Goal: Information Seeking & Learning: Learn about a topic

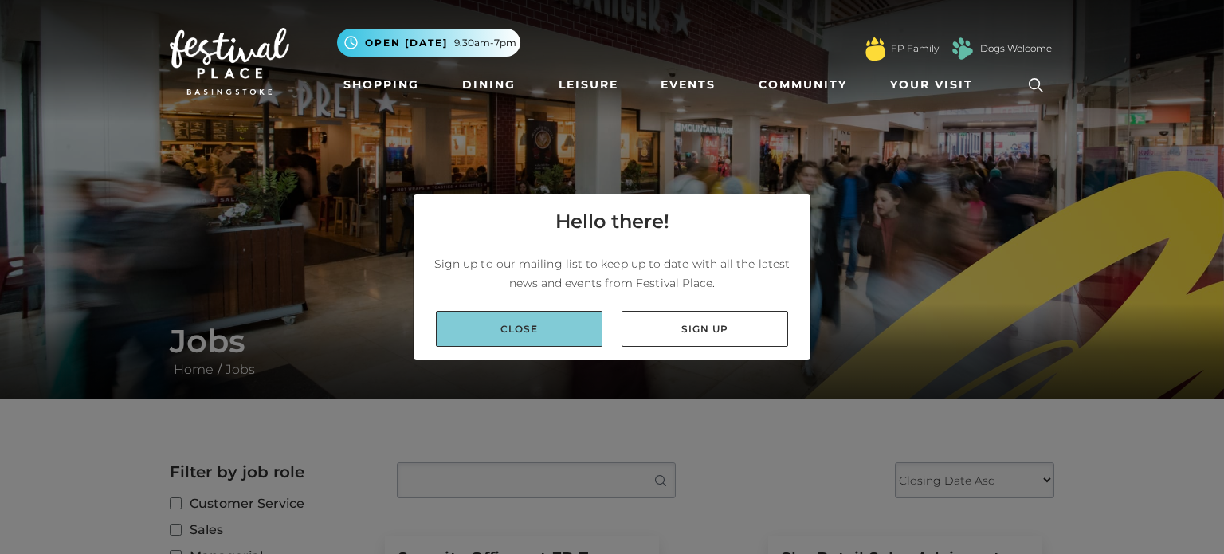
click at [500, 336] on link "Close" at bounding box center [519, 329] width 167 height 36
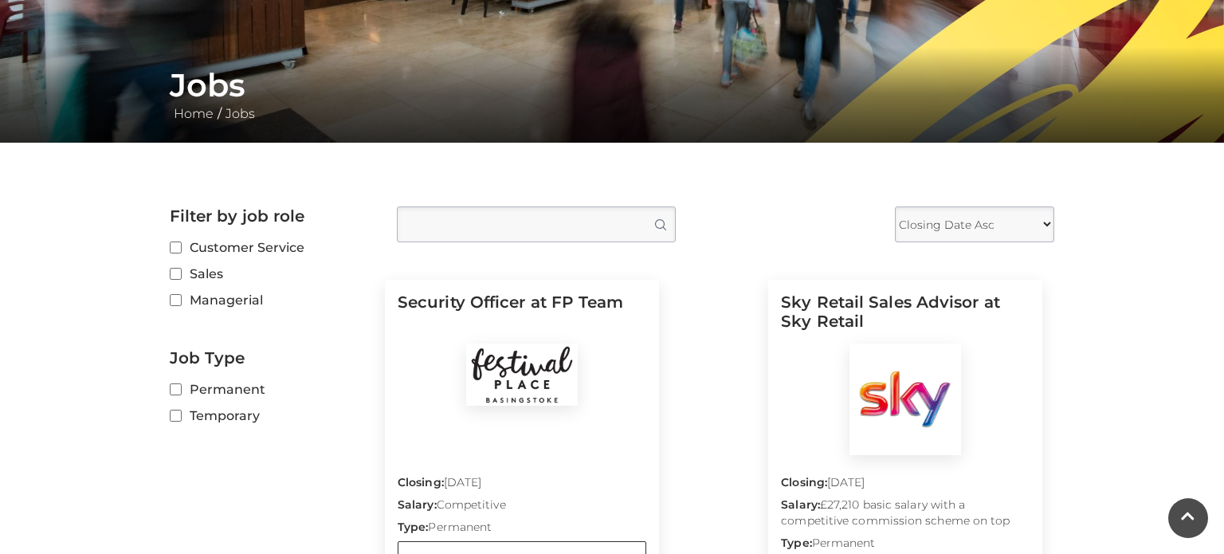
scroll to position [288, 0]
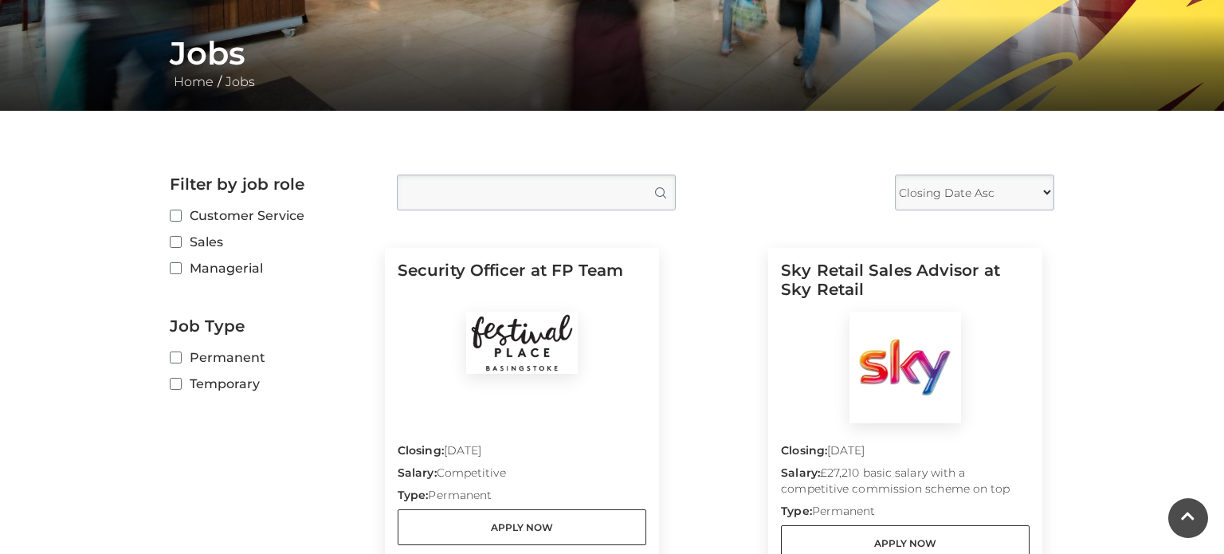
click at [546, 182] on input "Type job position" at bounding box center [536, 193] width 279 height 36
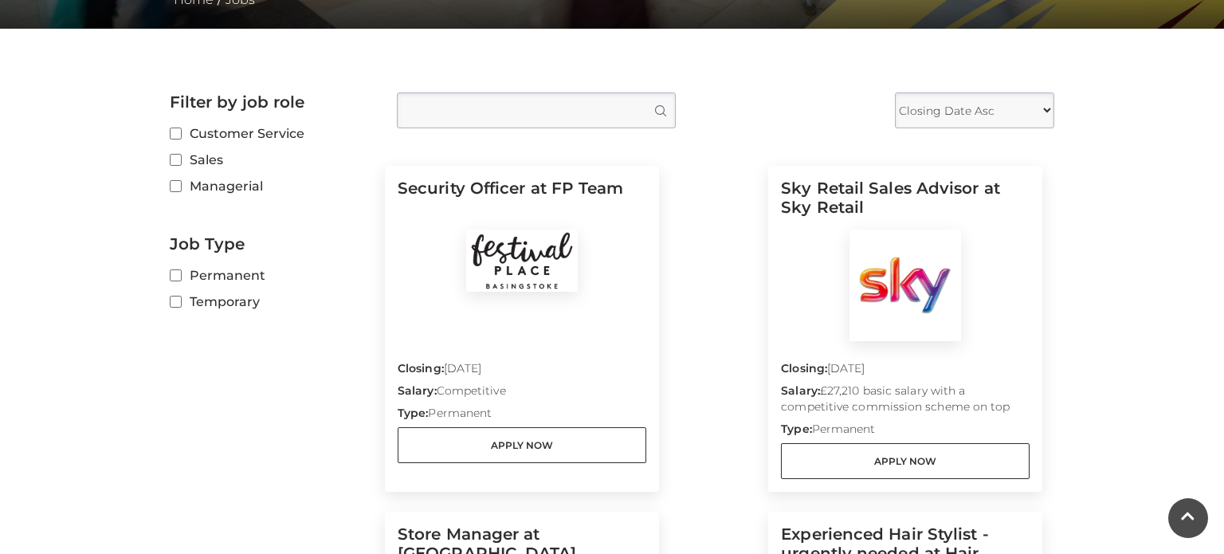
scroll to position [371, 0]
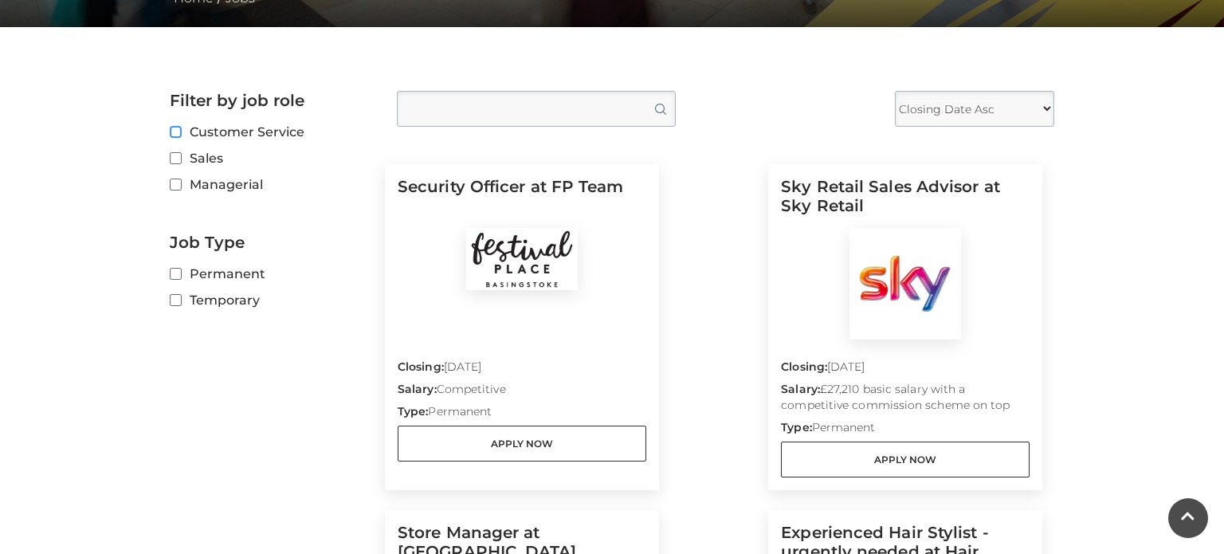
click at [177, 131] on input "Customer Service" at bounding box center [175, 133] width 10 height 10
checkbox input "true"
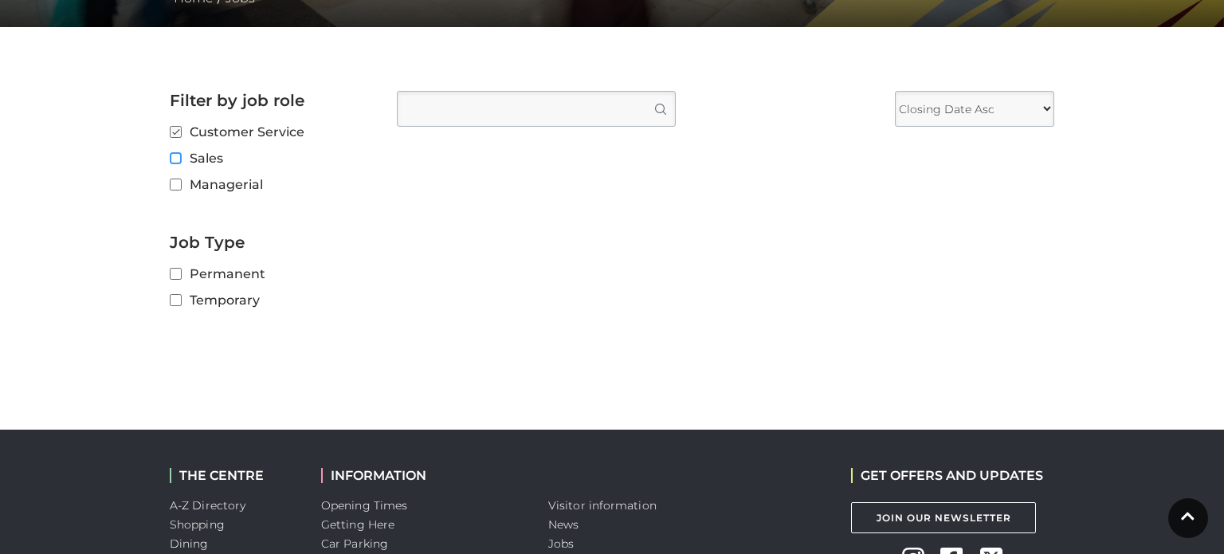
click at [175, 155] on input "Sales" at bounding box center [175, 159] width 10 height 10
checkbox input "true"
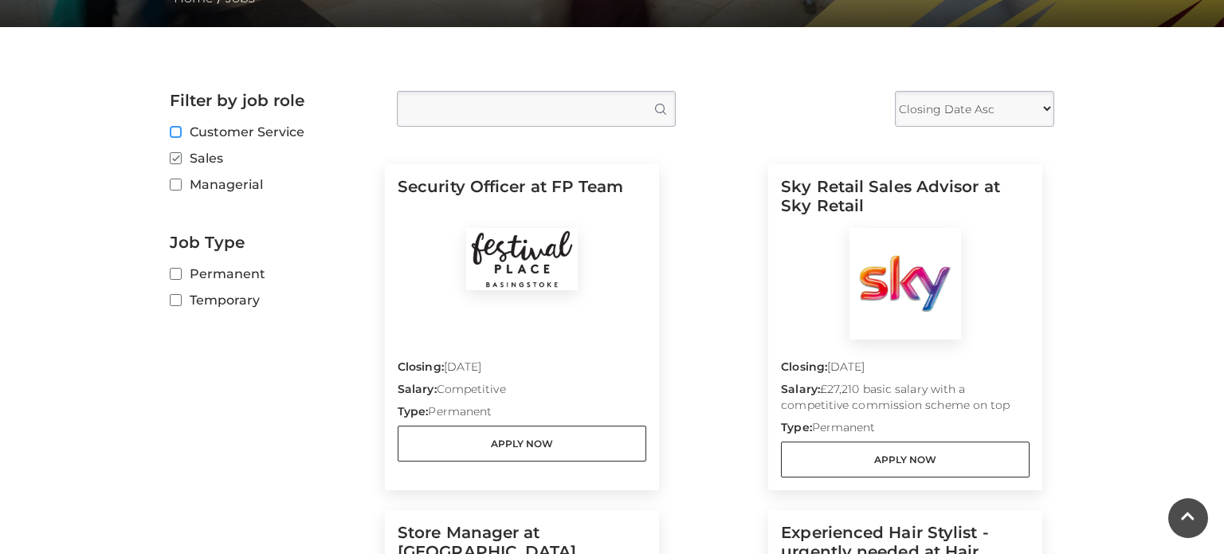
click at [176, 132] on input "Customer Service" at bounding box center [175, 133] width 10 height 10
checkbox input "true"
checkbox input "false"
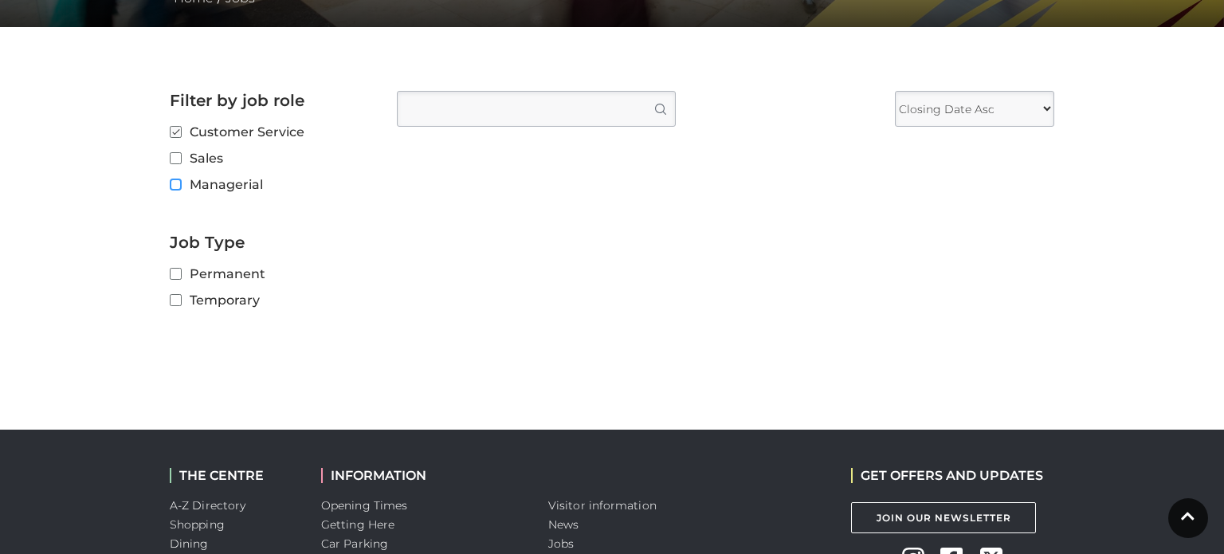
click at [179, 185] on input "Managerial" at bounding box center [175, 185] width 10 height 10
checkbox input "true"
checkbox input "false"
click at [175, 162] on input "Sales" at bounding box center [175, 159] width 10 height 10
checkbox input "true"
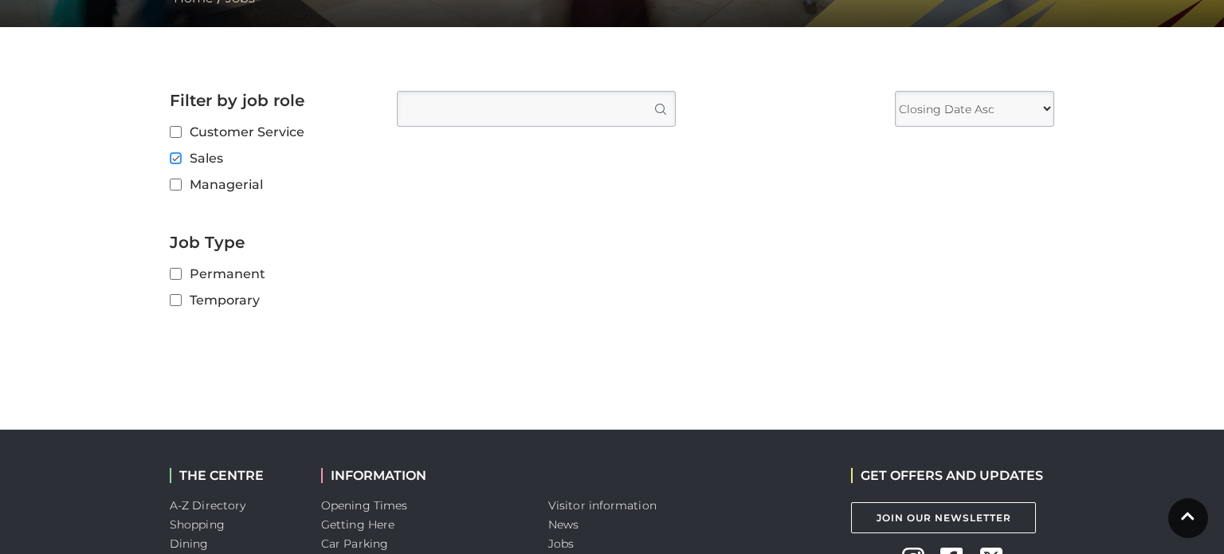
checkbox input "false"
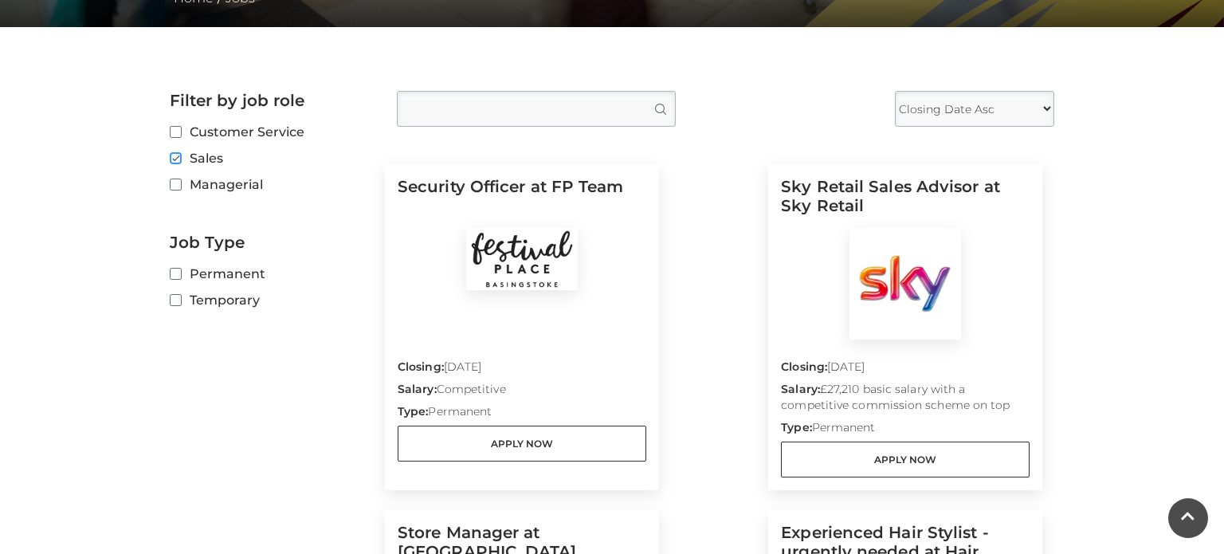
click at [172, 159] on input "Sales" at bounding box center [175, 159] width 10 height 10
checkbox input "false"
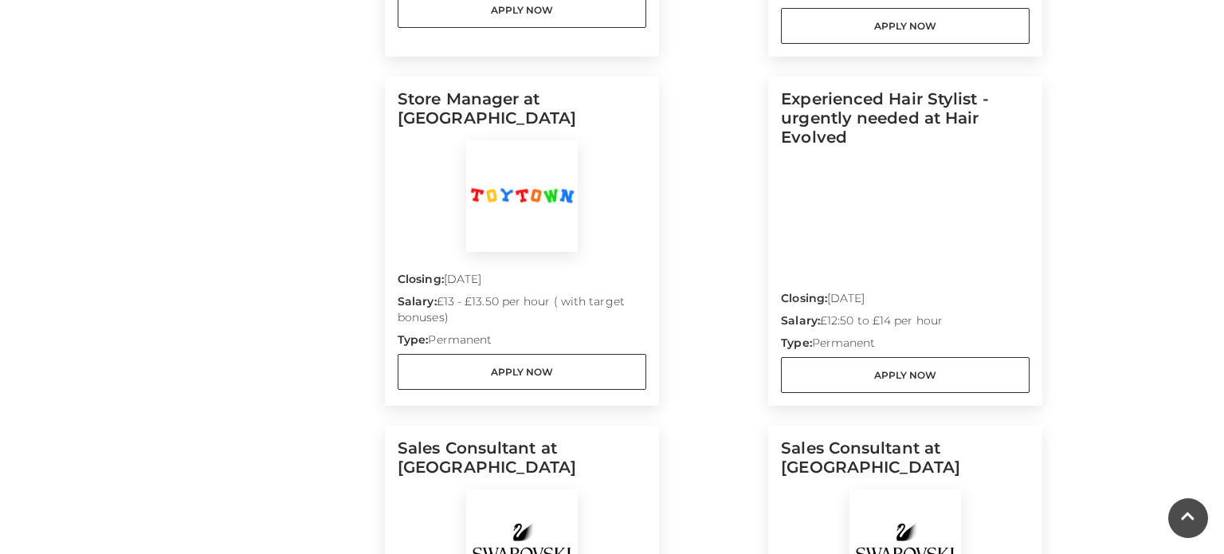
scroll to position [806, 0]
click at [1061, 340] on div "Filter Results Search Job Search Filter by job role Sales Positions Managerial …" at bounding box center [726, 368] width 682 height 1425
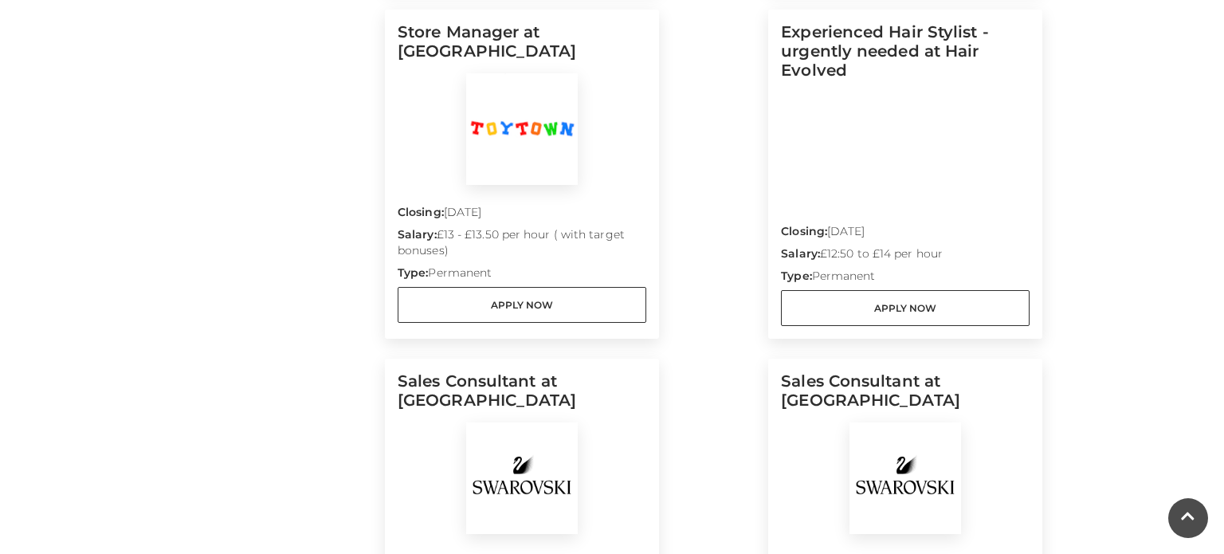
scroll to position [871, 0]
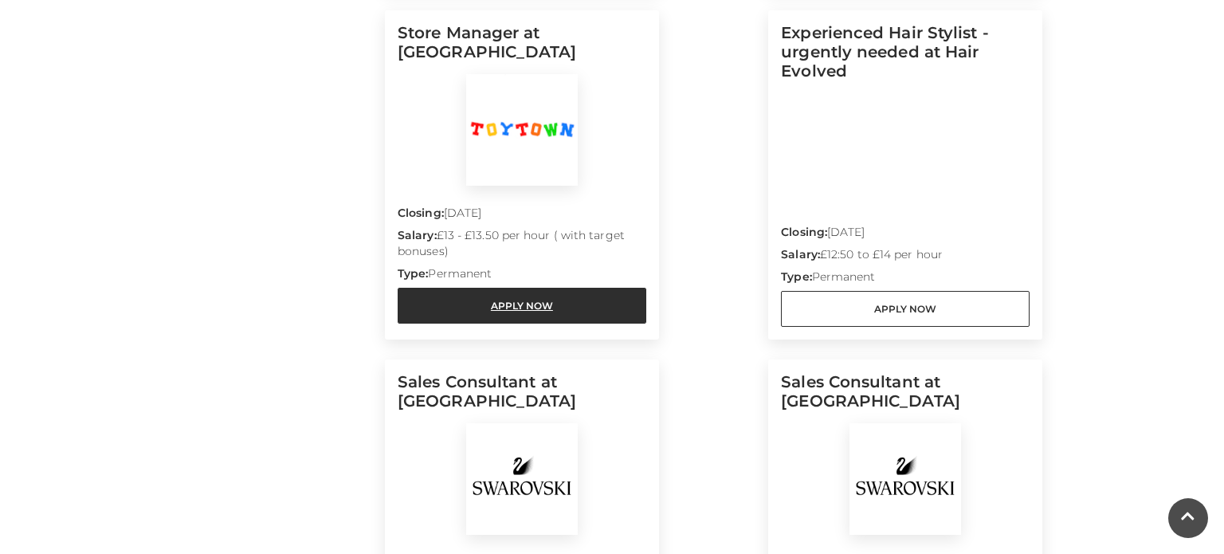
click at [529, 308] on link "Apply Now" at bounding box center [522, 306] width 249 height 36
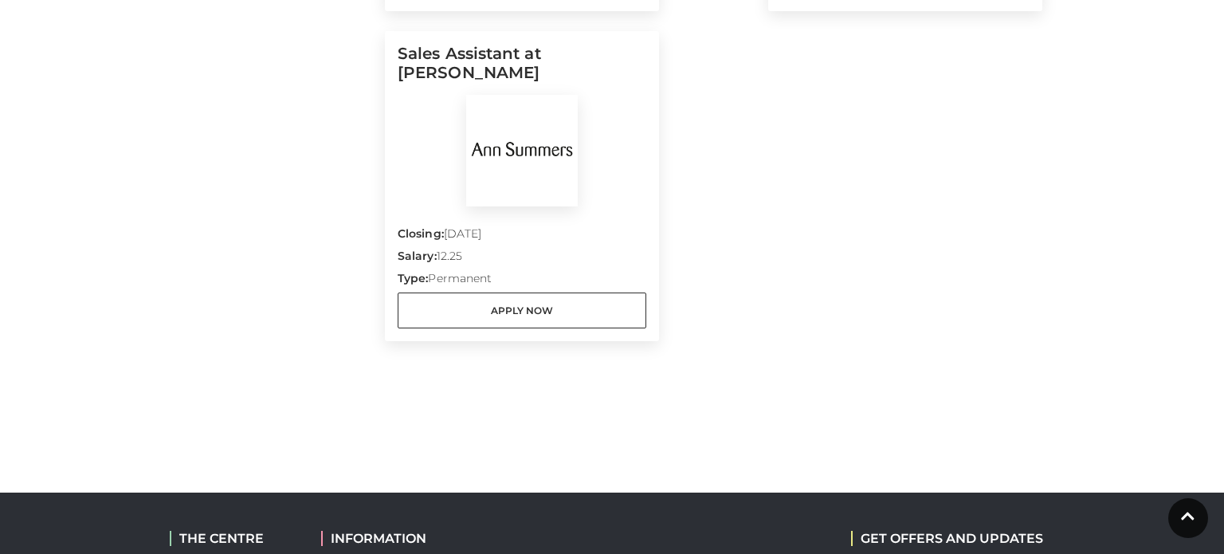
scroll to position [1504, 0]
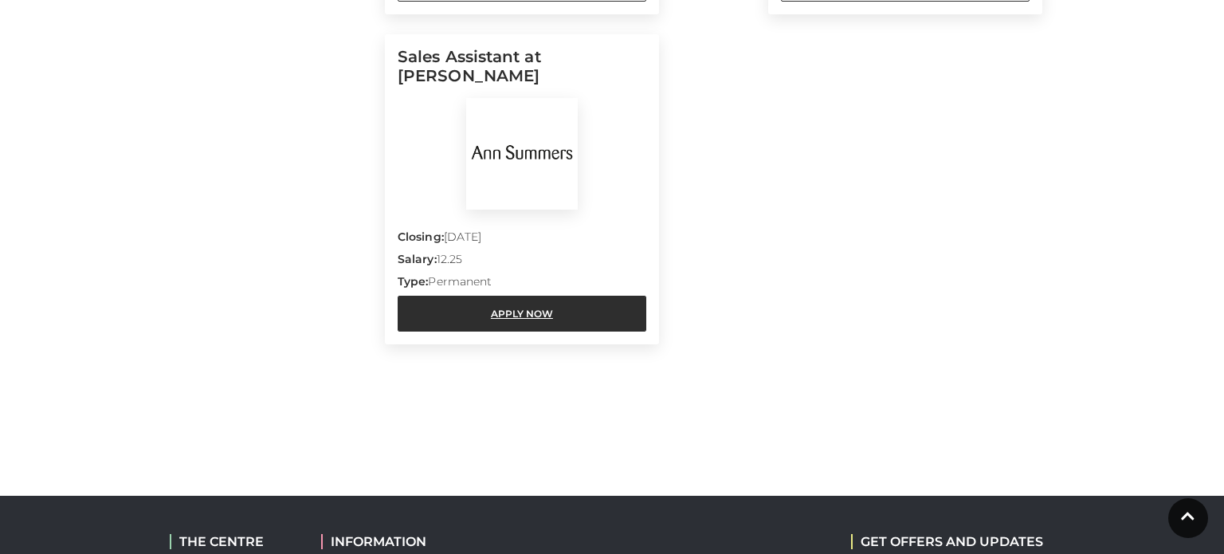
click at [592, 305] on link "Apply Now" at bounding box center [522, 314] width 249 height 36
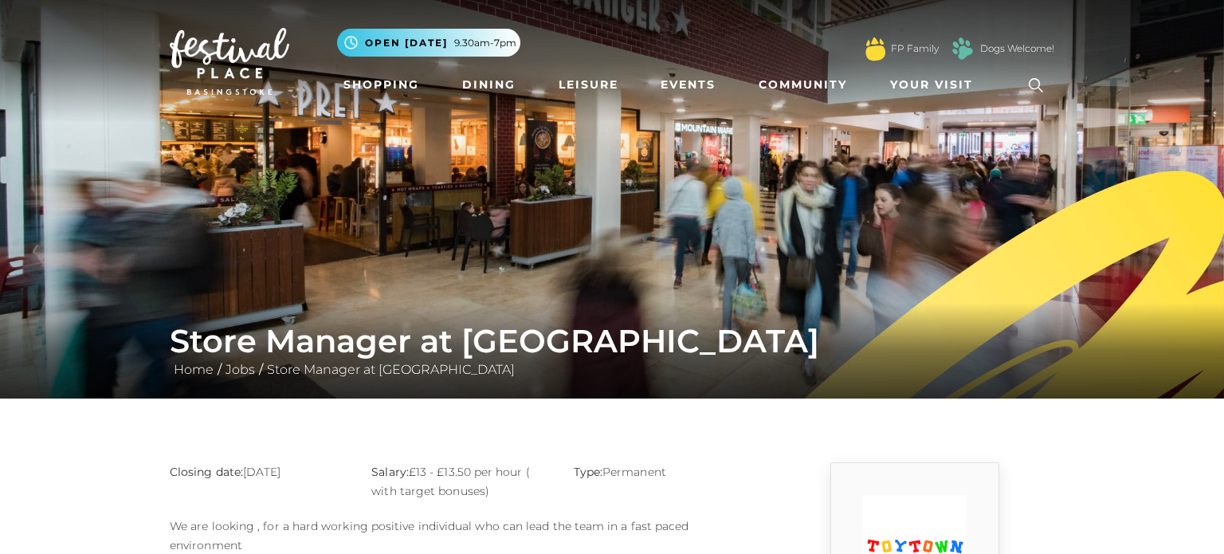
click at [1040, 82] on icon at bounding box center [1036, 85] width 14 height 14
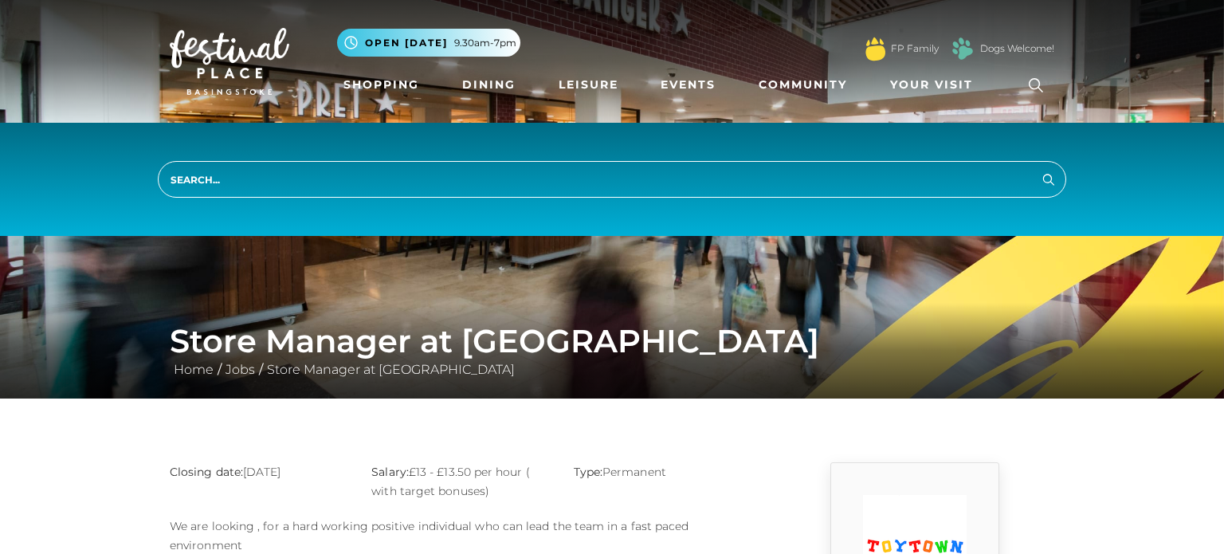
click at [515, 183] on input "search" at bounding box center [612, 179] width 909 height 37
type input "ann sumers"
click at [1040, 169] on button "Search" at bounding box center [1049, 179] width 19 height 20
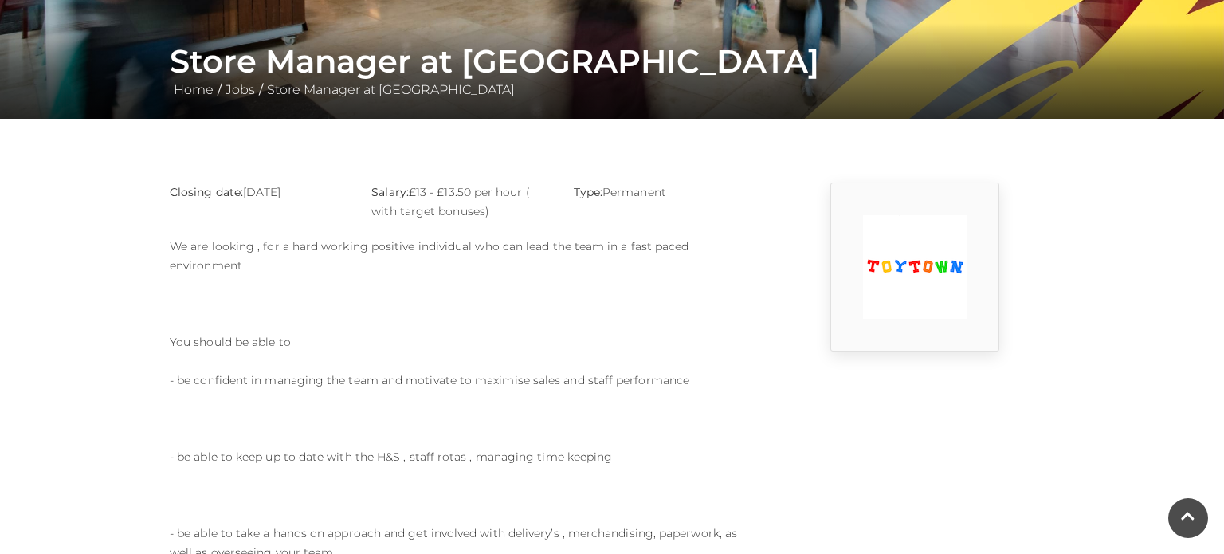
scroll to position [192, 0]
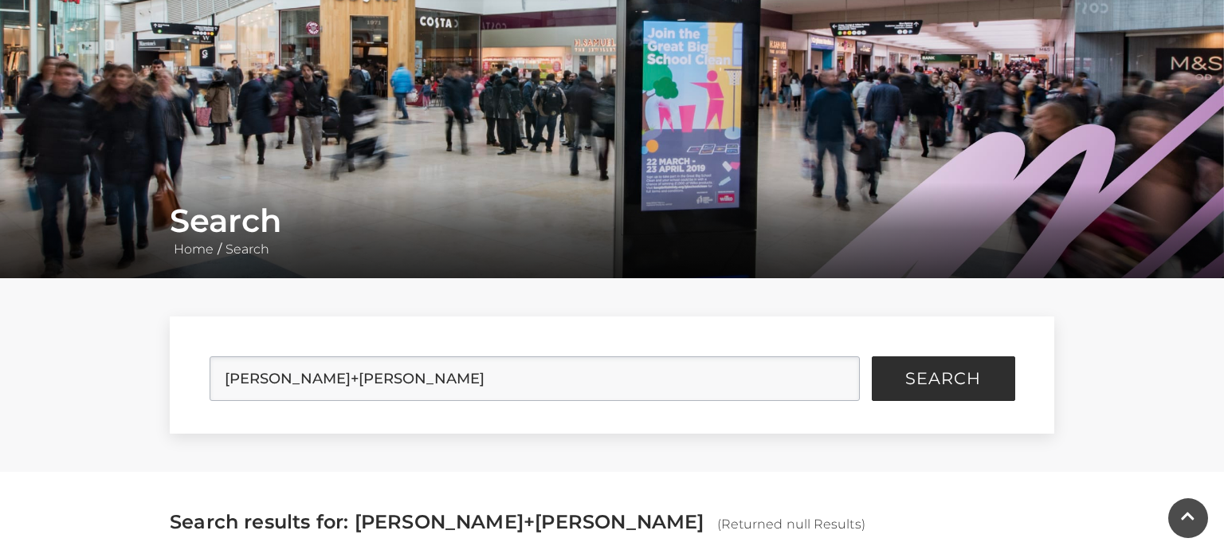
scroll to position [121, 0]
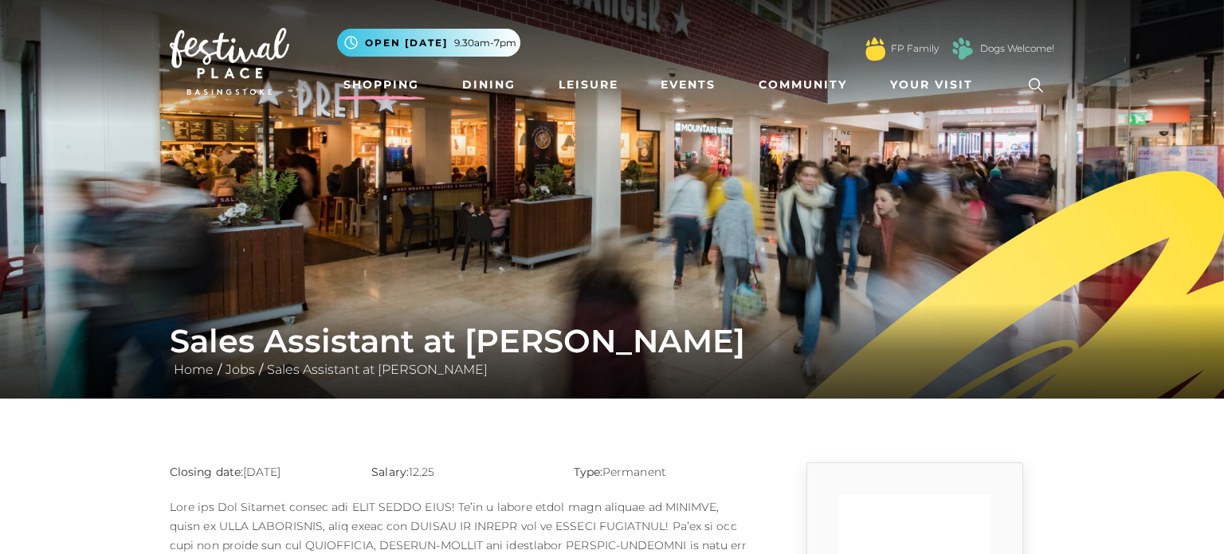
click at [360, 88] on link "Shopping" at bounding box center [381, 84] width 88 height 29
